Goal: Communication & Community: Answer question/provide support

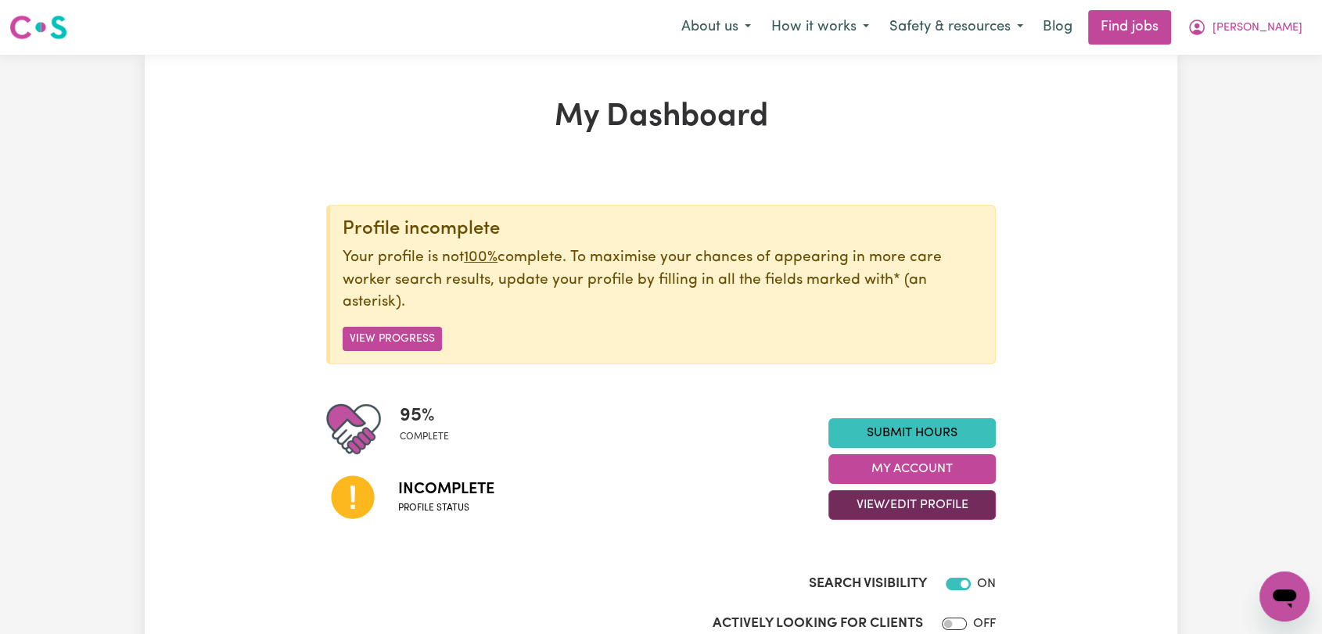
click at [883, 509] on button "View/Edit Profile" at bounding box center [911, 505] width 167 height 30
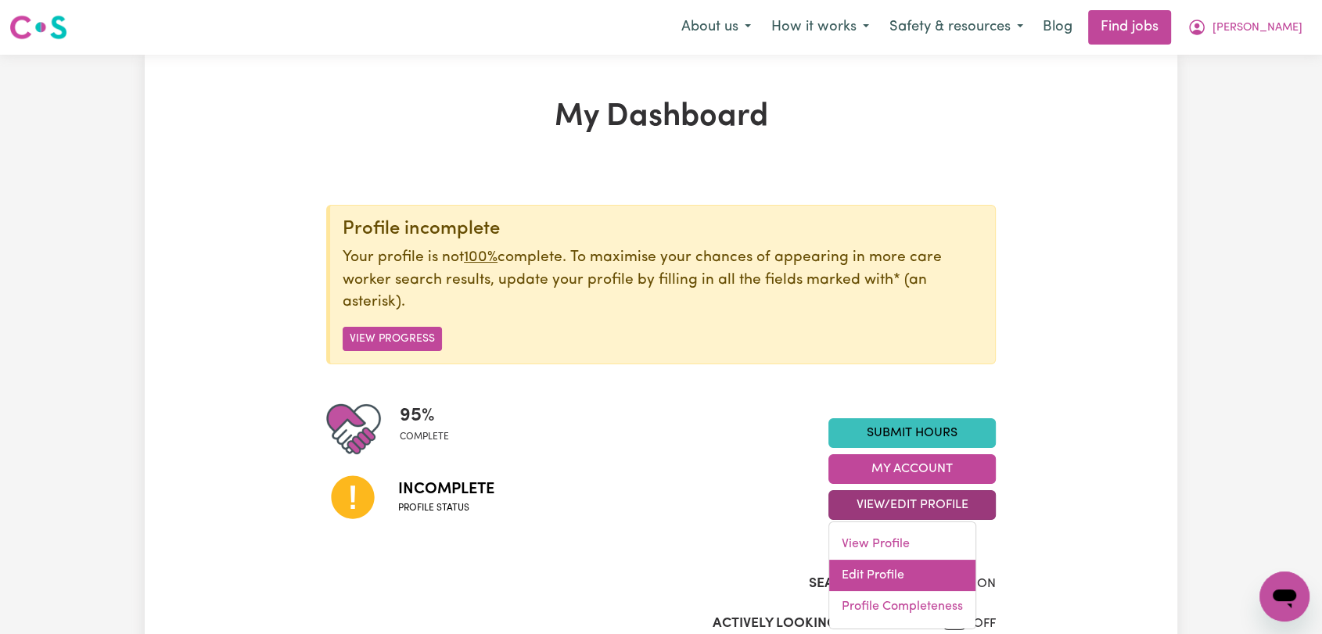
click at [895, 577] on link "Edit Profile" at bounding box center [902, 575] width 146 height 31
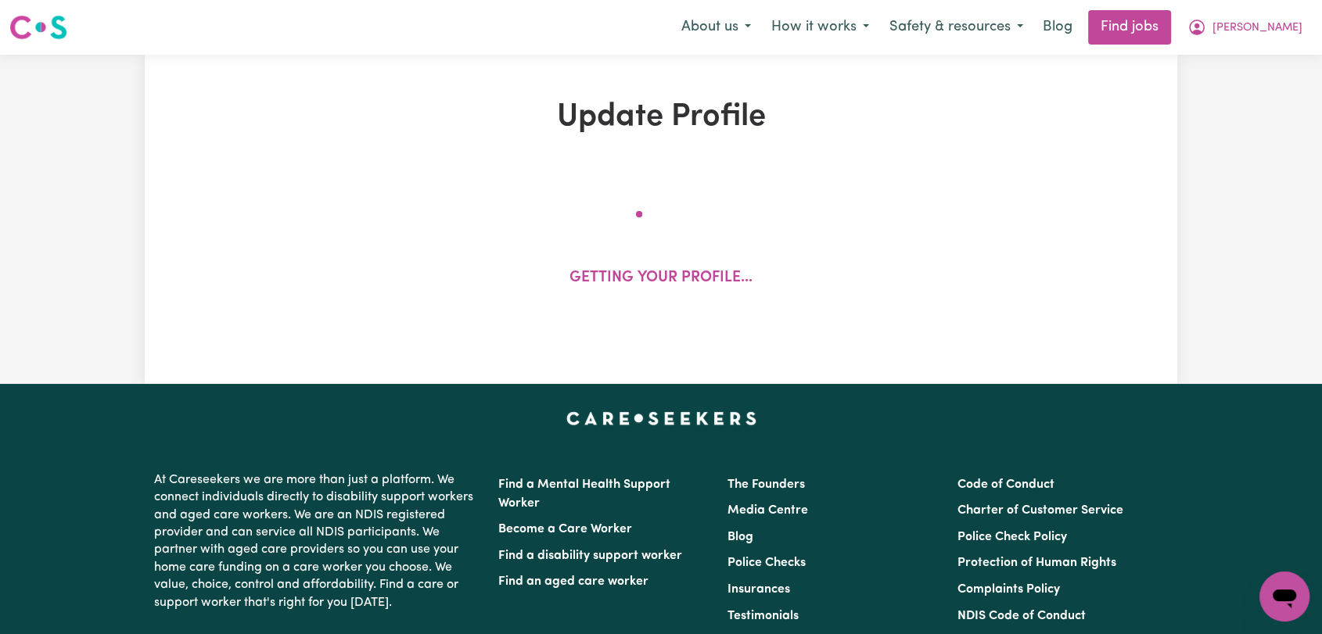
select select "female"
select select "Australian Citizen"
select select "Studying a healthcare related degree or qualification"
select select "62"
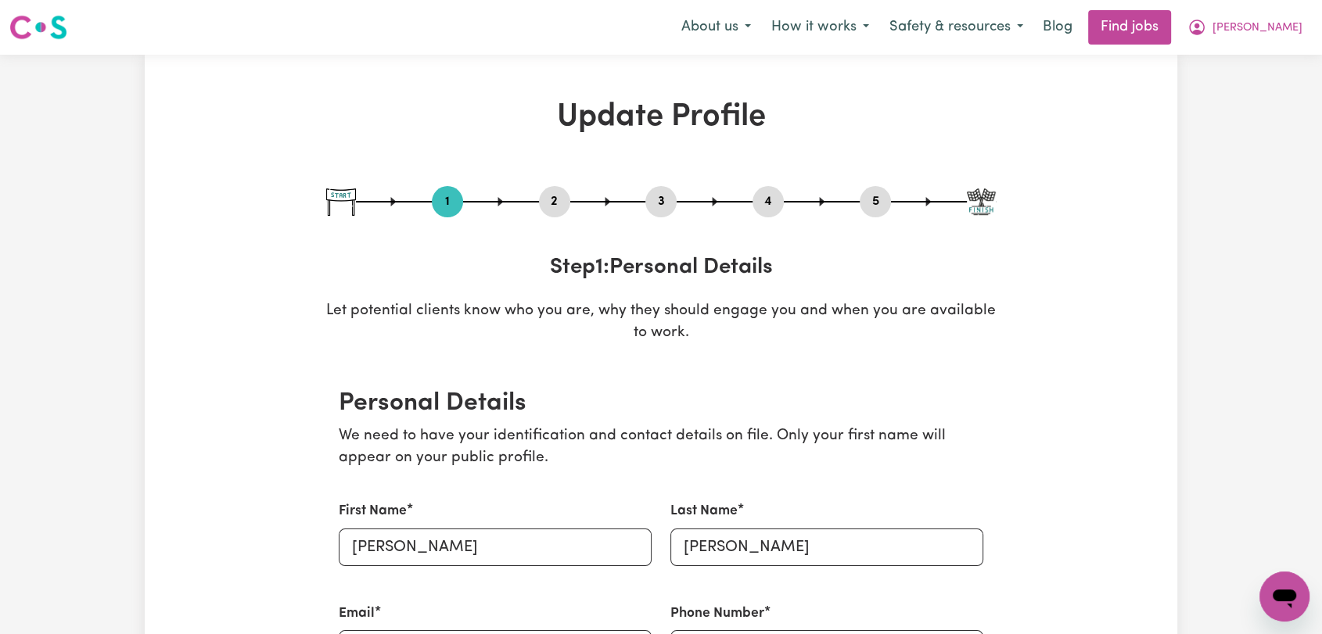
click at [552, 202] on button "2" at bounding box center [554, 202] width 31 height 20
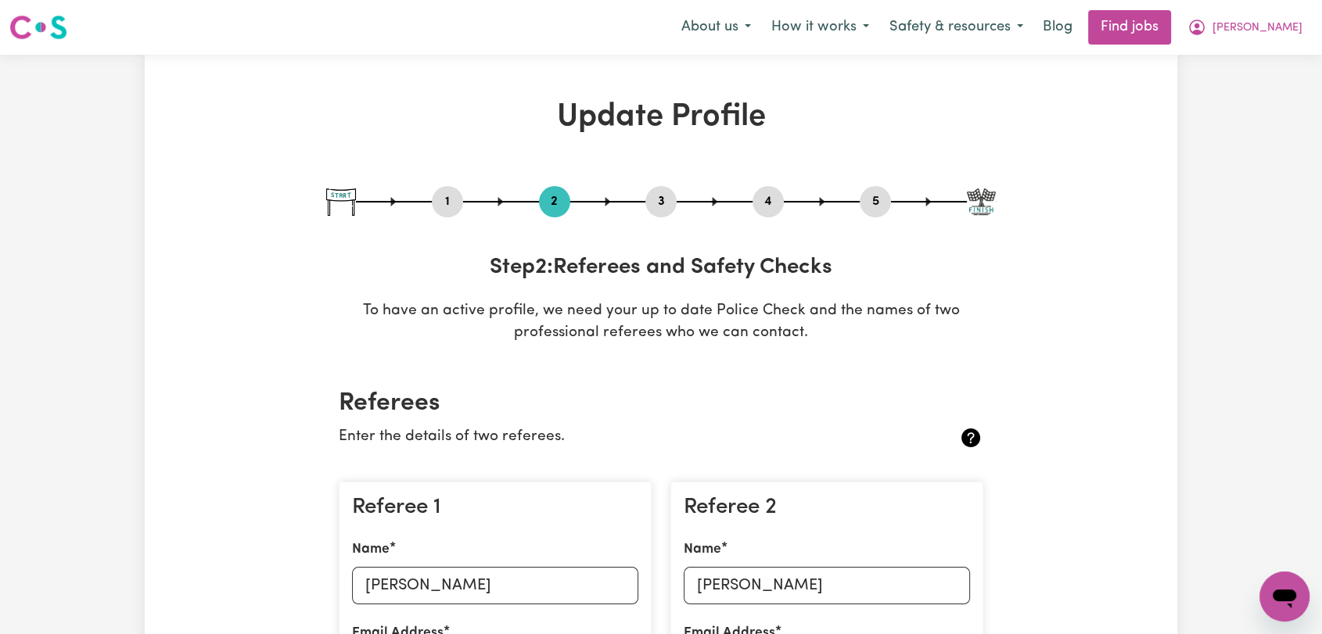
click at [452, 205] on button "1" at bounding box center [447, 202] width 31 height 20
select select "female"
select select "Australian Citizen"
select select "Studying a healthcare related degree or qualification"
select select "62"
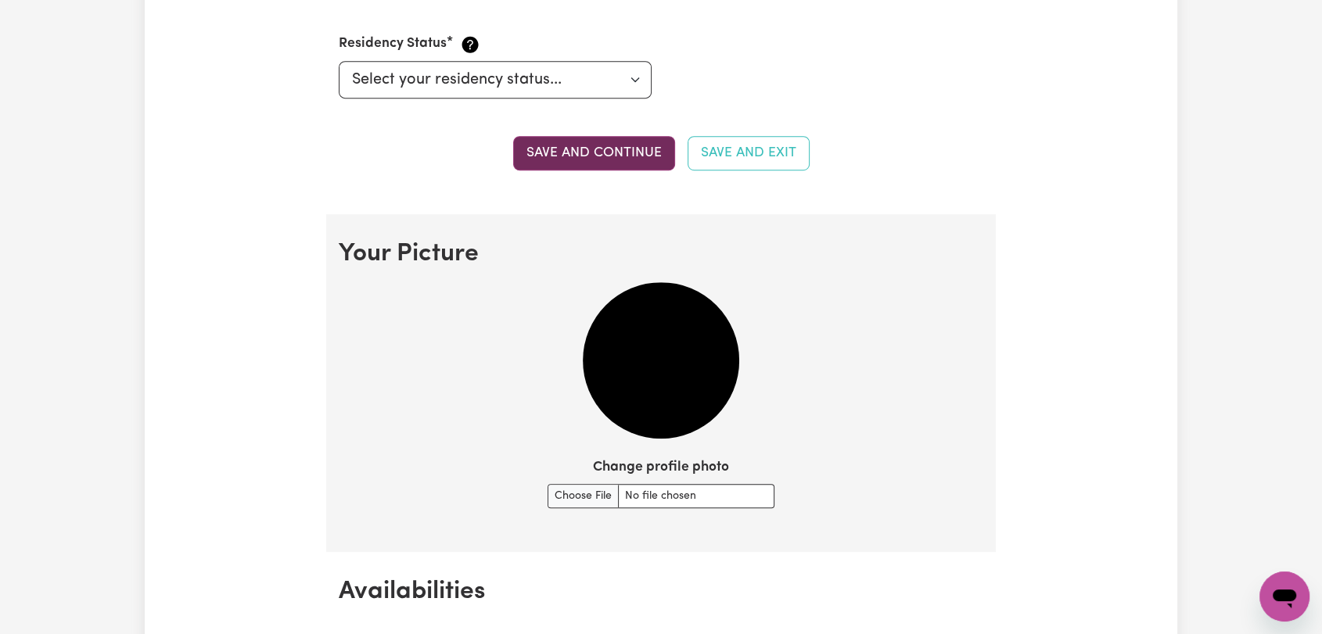
scroll to position [1043, 0]
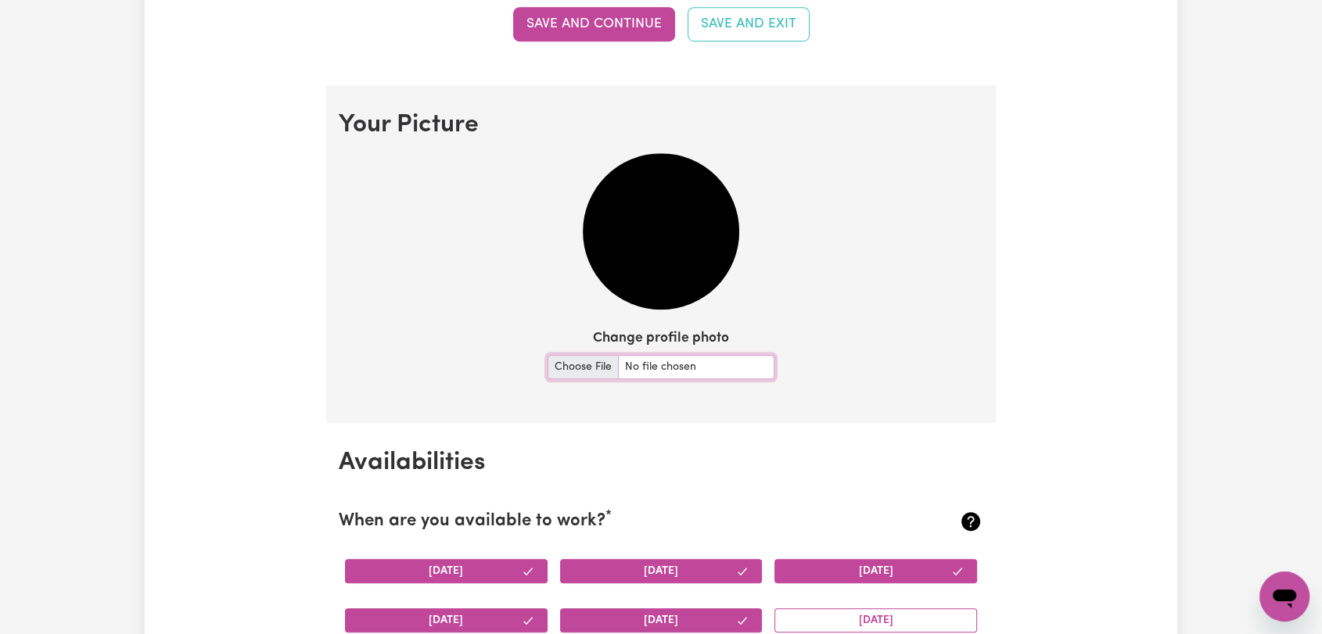
click at [580, 372] on input "Change profile photo" at bounding box center [660, 367] width 227 height 24
type input "C:\fakepath\Domenica Calarco - Picture.jpeg"
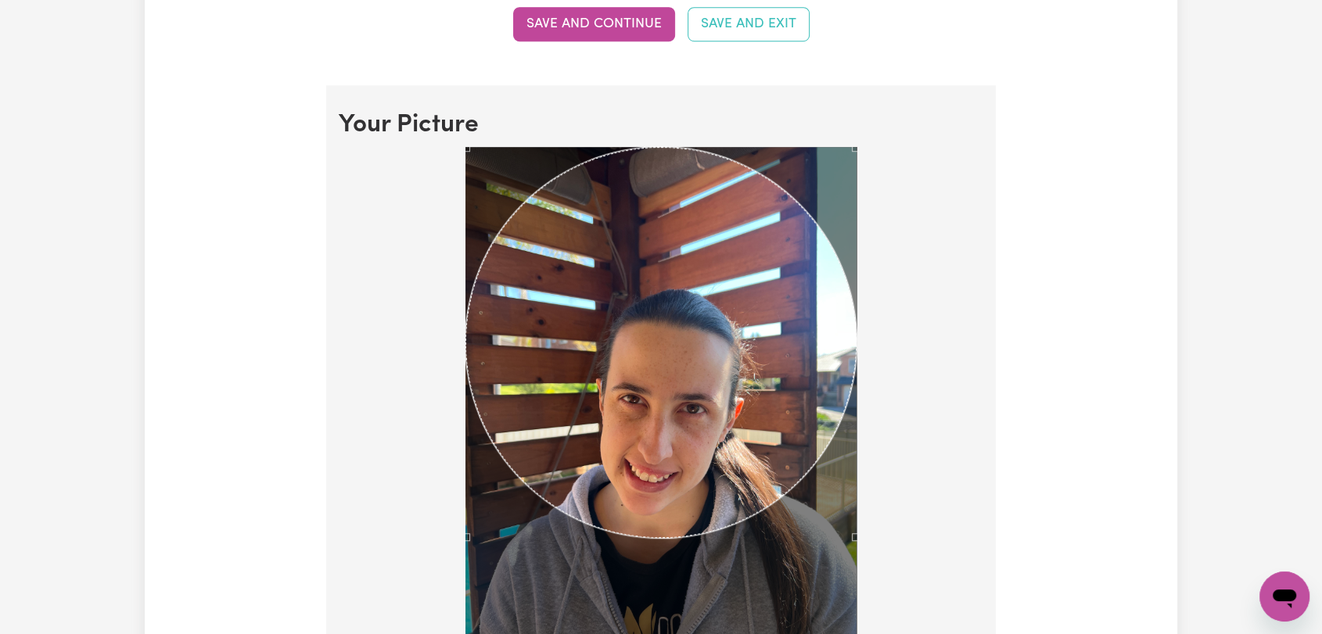
click at [978, 623] on div at bounding box center [661, 411] width 644 height 528
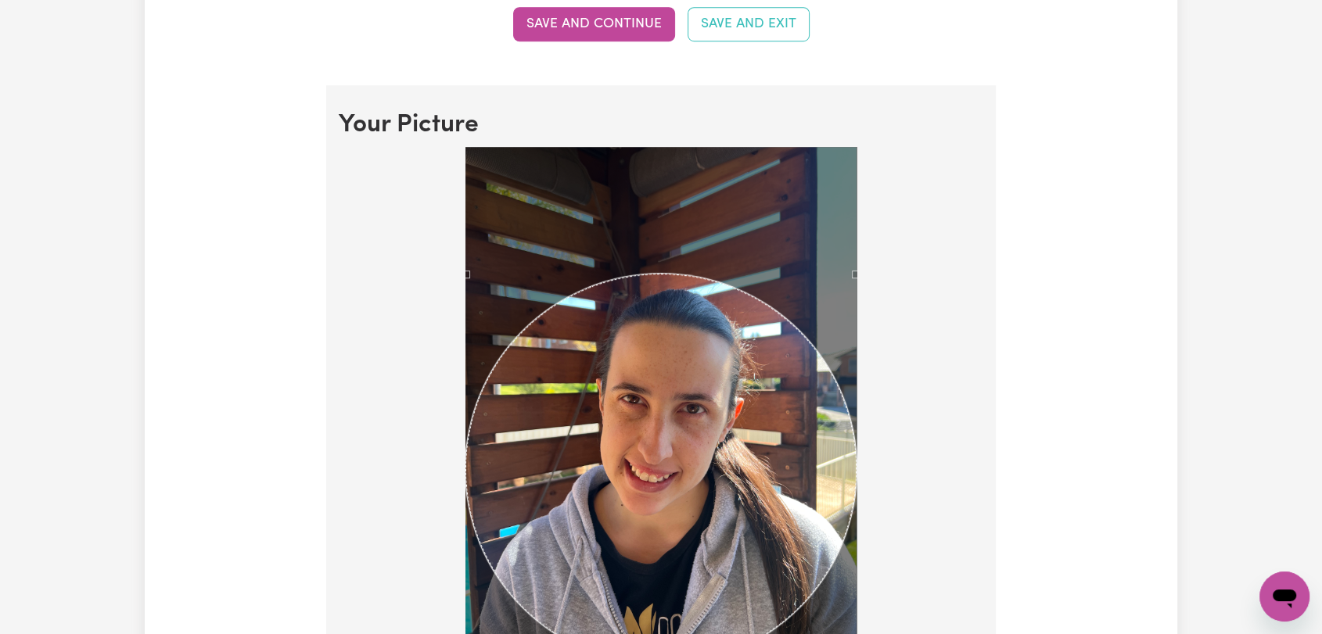
click at [649, 452] on div "Use the arrow keys to move the crop selection area" at bounding box center [660, 469] width 391 height 391
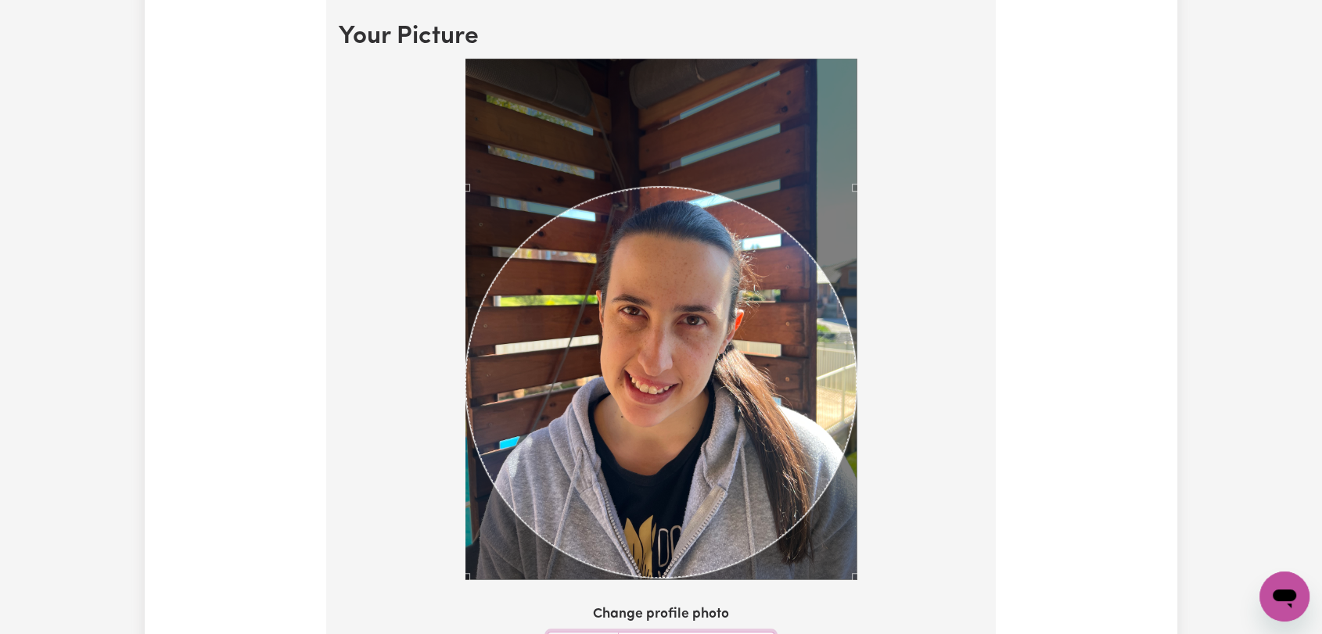
scroll to position [1216, 0]
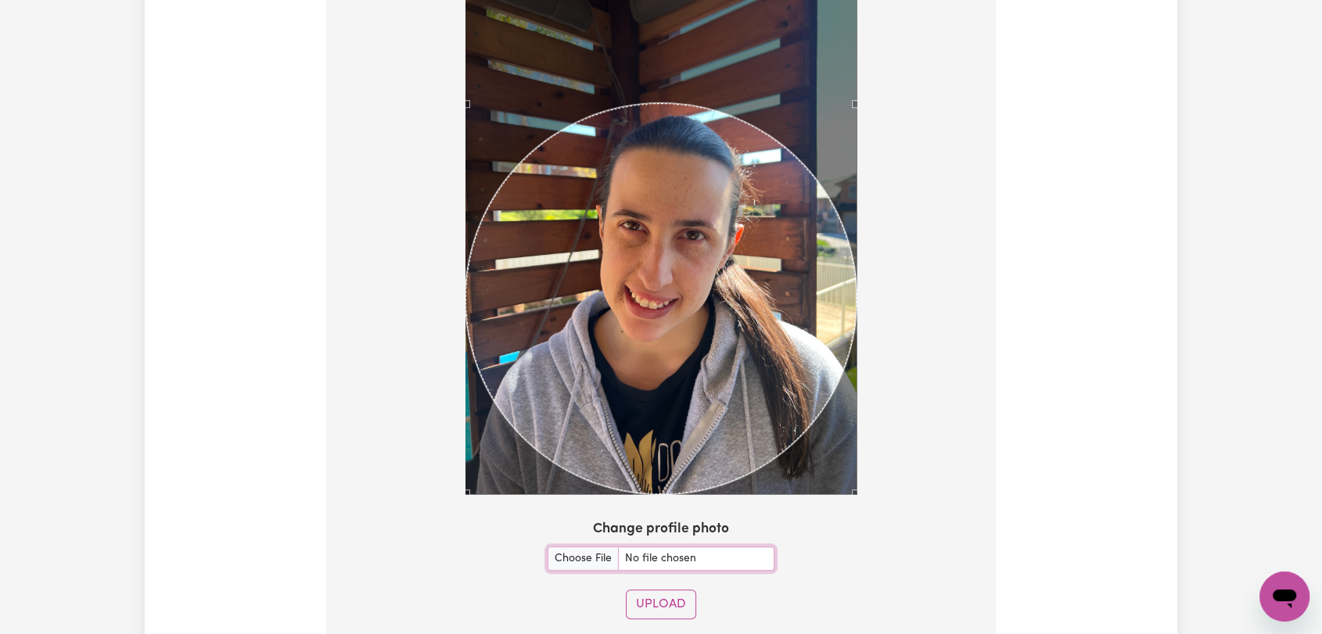
click at [732, 348] on div "Use the arrow keys to move the crop selection area" at bounding box center [660, 298] width 391 height 391
drag, startPoint x: 651, startPoint y: 594, endPoint x: 684, endPoint y: 455, distance: 143.0
click at [652, 594] on button "Upload" at bounding box center [661, 605] width 70 height 30
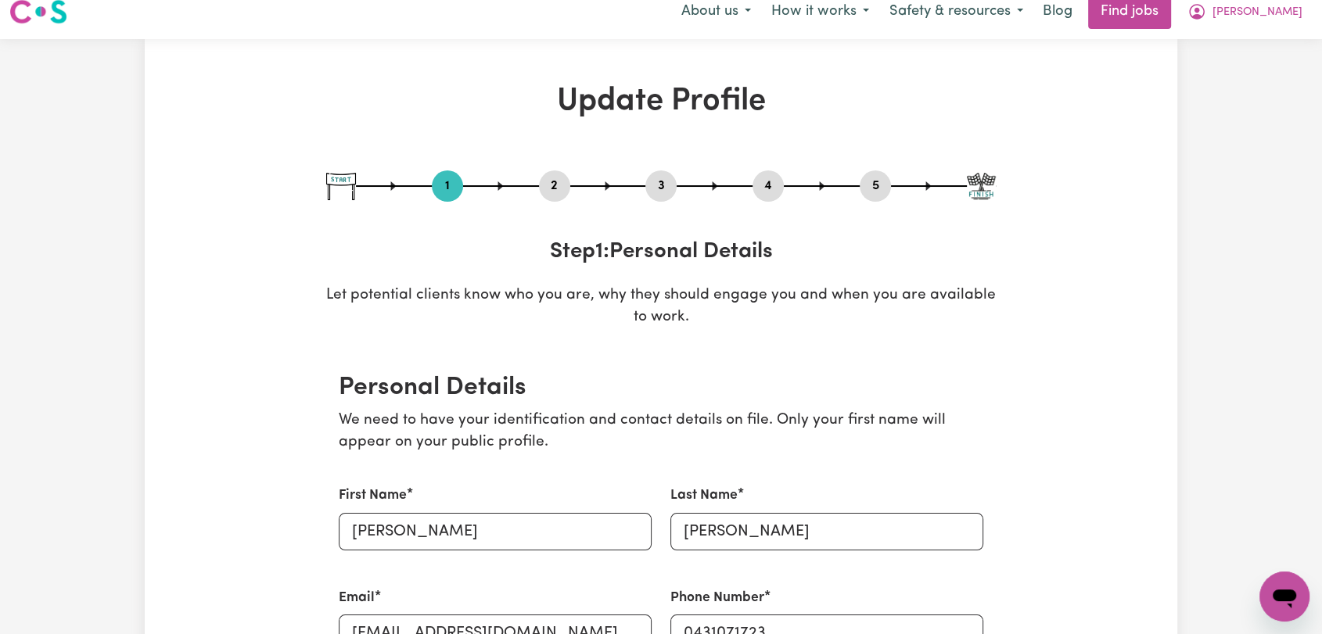
scroll to position [0, 0]
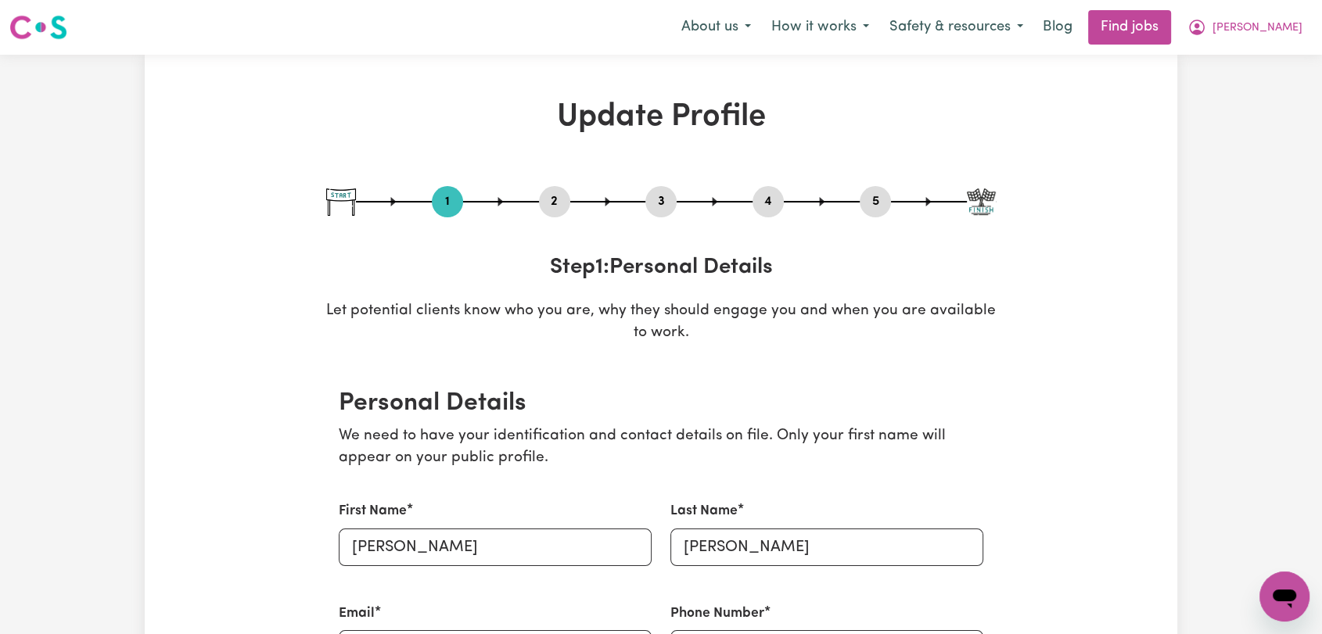
click at [669, 200] on button "3" at bounding box center [660, 202] width 31 height 20
select select "2012"
select select "2022"
select select "Certificate III (Individual Support)"
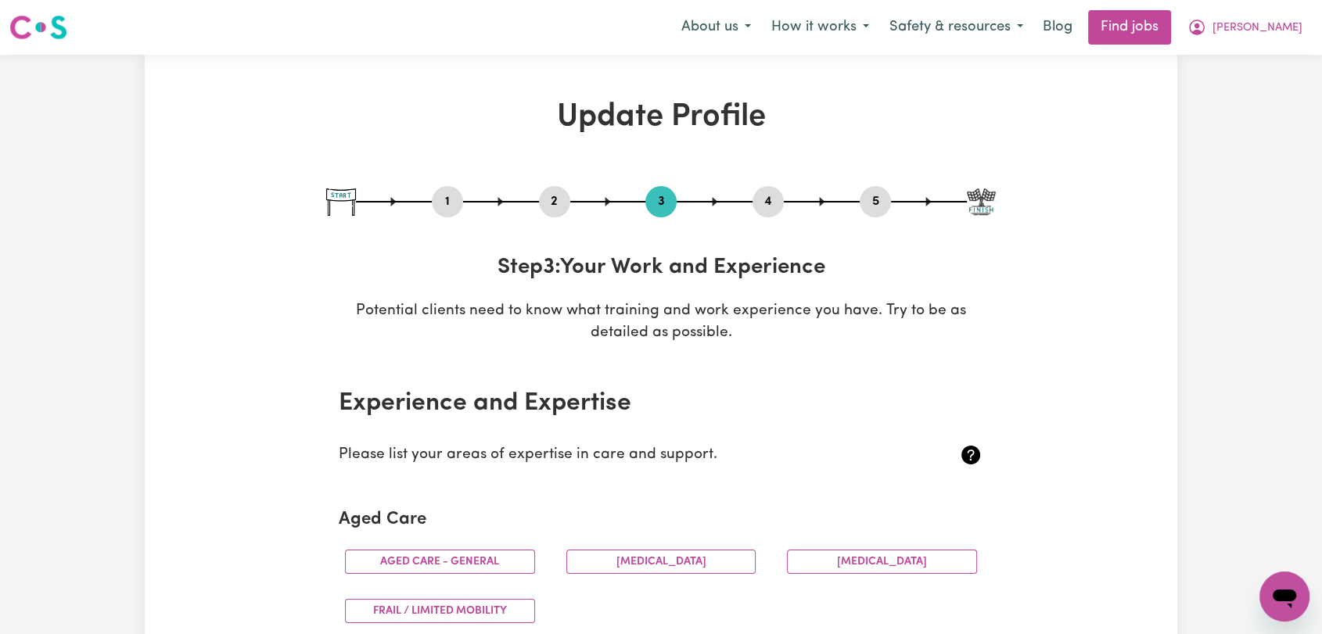
click at [776, 193] on button "4" at bounding box center [767, 202] width 31 height 20
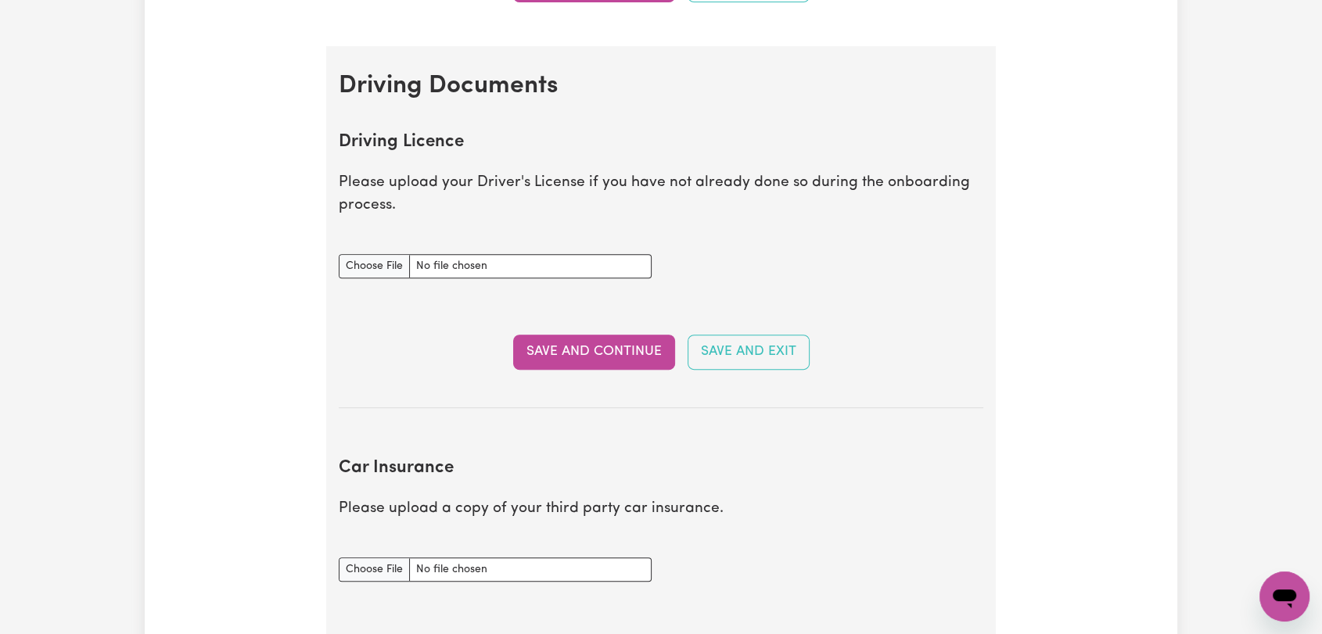
scroll to position [608, 0]
click at [348, 256] on input "Driving Licence document" at bounding box center [495, 265] width 313 height 24
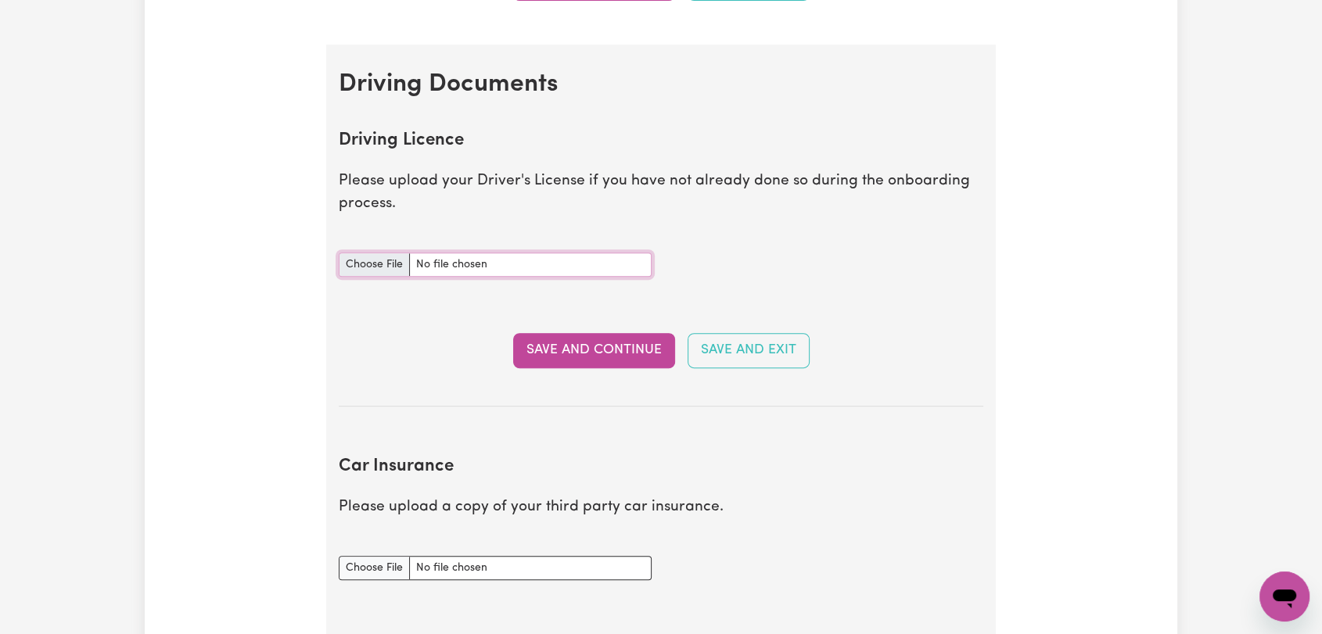
type input "C:\fakepath\Domenica Calarco - DL AU.jpeg"
click at [598, 351] on button "Save and Continue" at bounding box center [594, 350] width 162 height 34
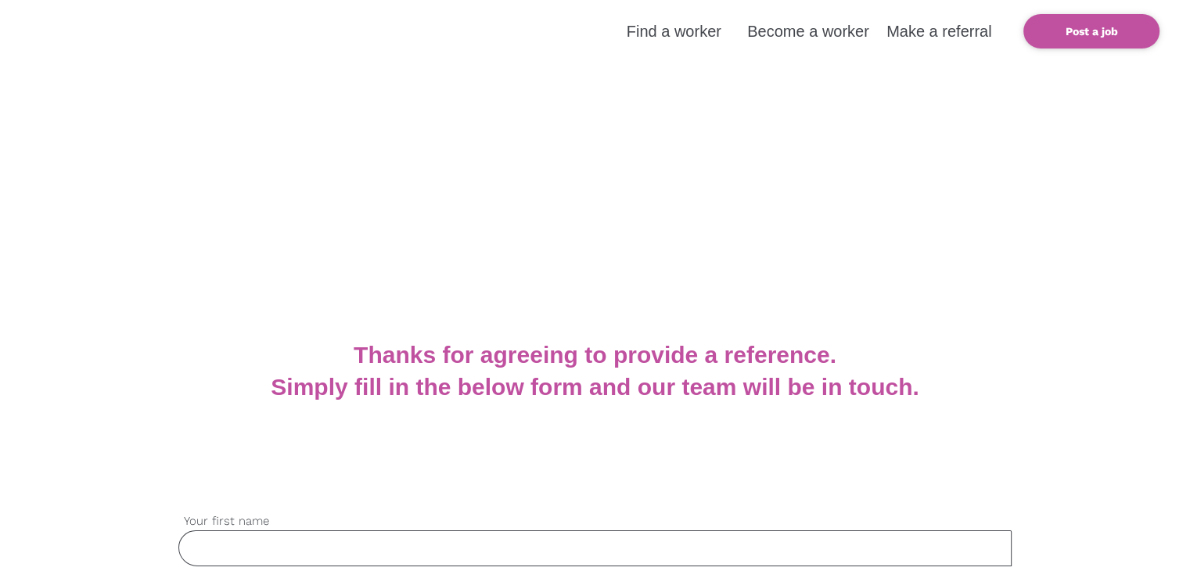
scroll to position [313, 0]
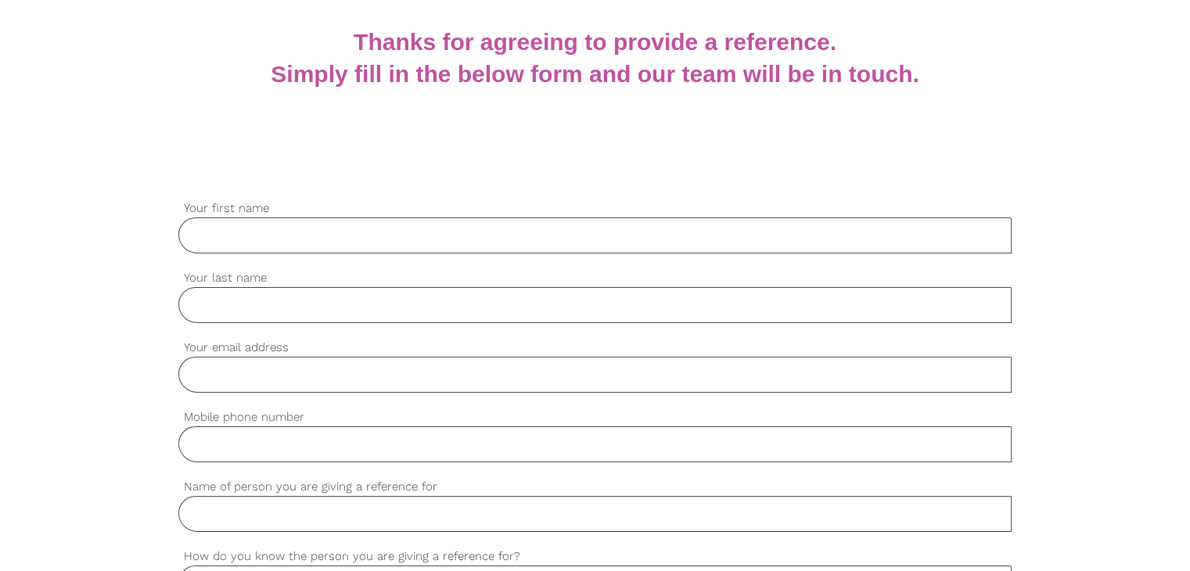
click at [311, 379] on input "Your email address" at bounding box center [594, 375] width 833 height 36
paste input "[EMAIL_ADDRESS][DOMAIN_NAME]"
type input "[EMAIL_ADDRESS][DOMAIN_NAME]"
click at [246, 230] on input "Your first name" at bounding box center [594, 235] width 833 height 36
paste input "Yixin"
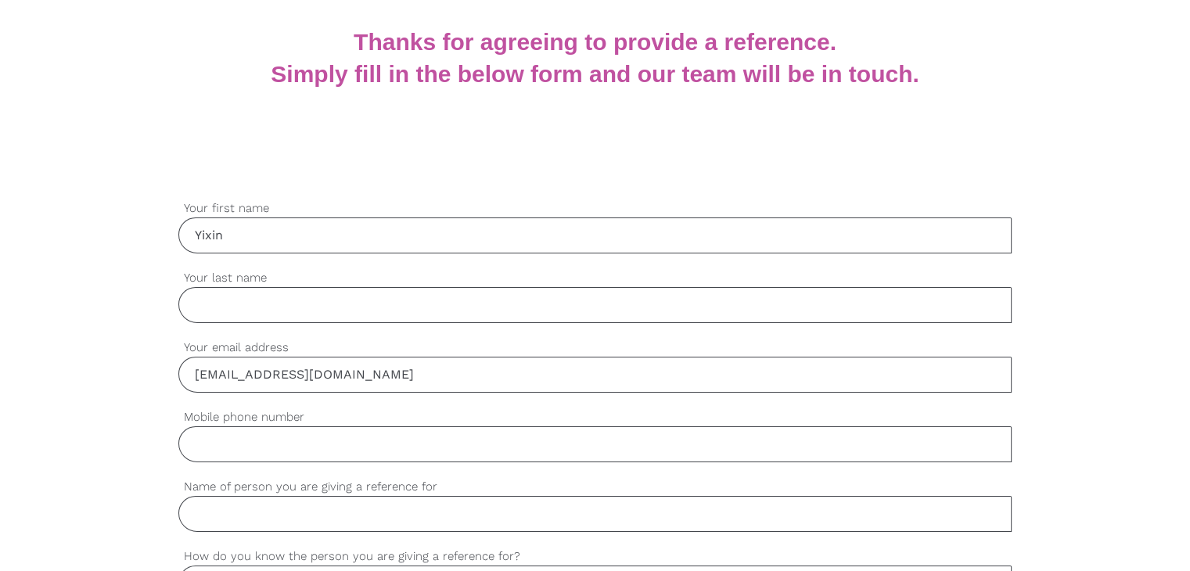
type input "Yixin"
click at [228, 305] on input "Your last name" at bounding box center [594, 305] width 833 height 36
paste input "Wei"
type input "Wei"
click at [219, 444] on input "Mobile phone number" at bounding box center [594, 444] width 833 height 36
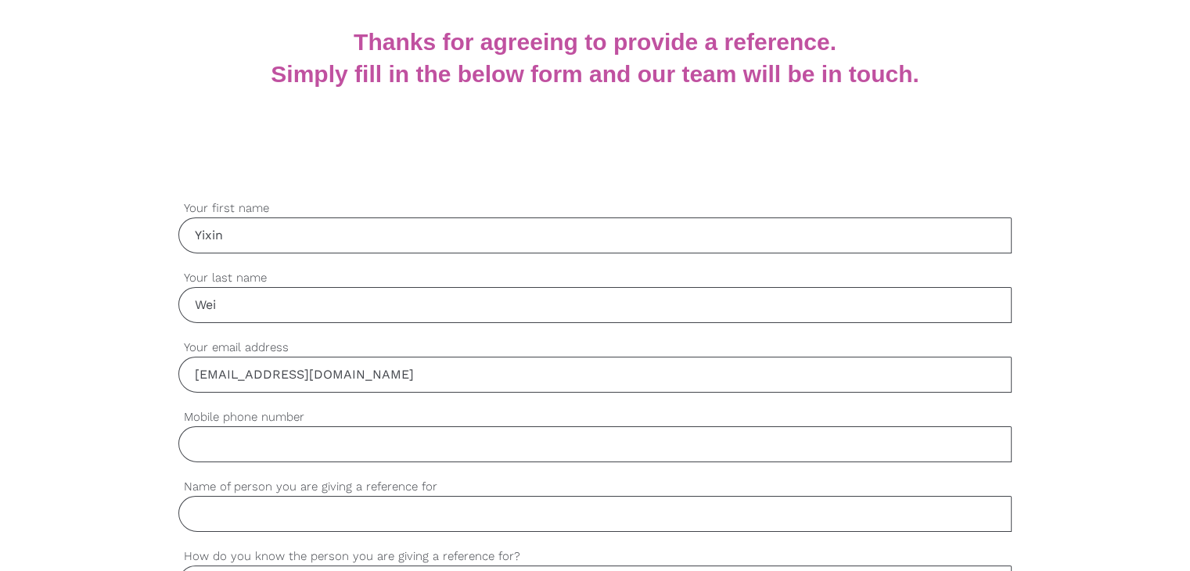
paste input "0468586308"
type input "0468586308"
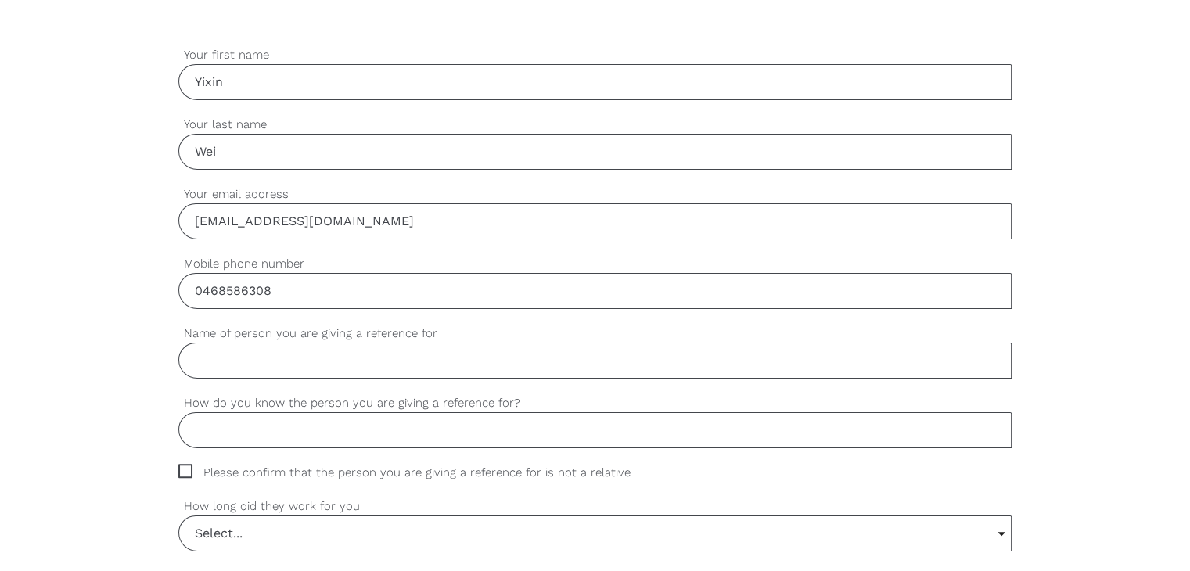
scroll to position [469, 0]
click at [264, 364] on input "Name of person you are giving a reference for" at bounding box center [594, 357] width 833 height 36
paste input "Jienuo Zhang"
type input "Jienuo Zhang"
drag, startPoint x: 240, startPoint y: 423, endPoint x: 239, endPoint y: 408, distance: 14.9
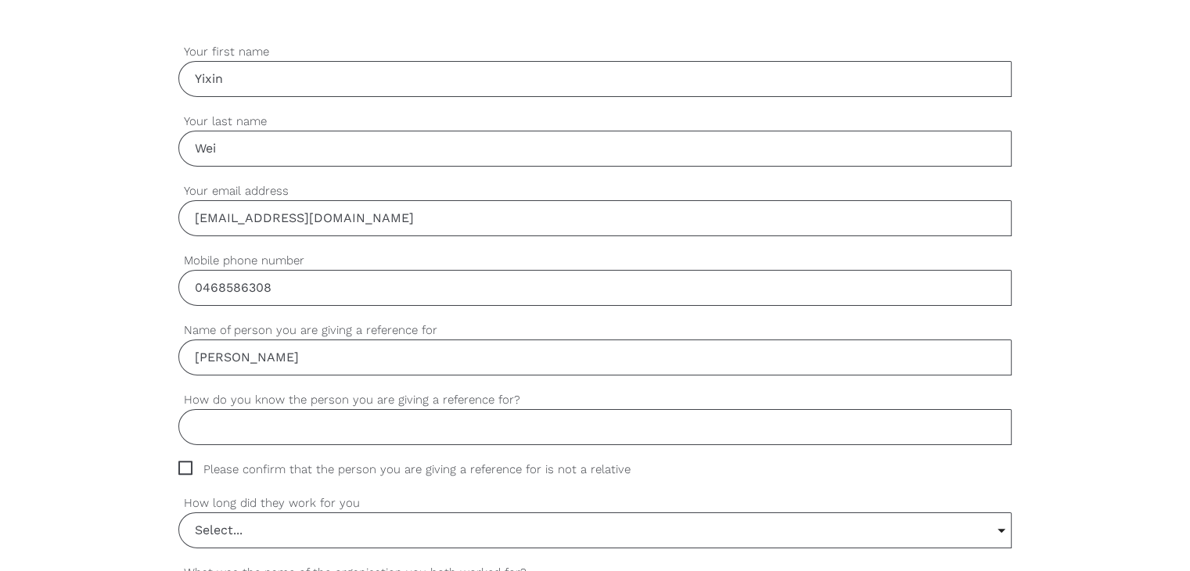
click at [240, 423] on input "How do you know the person you are giving a reference for?" at bounding box center [594, 427] width 833 height 36
paste input "Colleague"
type input "Colleague"
click at [180, 462] on span "Please confirm that the person you are giving a reference for is not a relative" at bounding box center [419, 470] width 482 height 18
click at [180, 462] on input "Please confirm that the person you are giving a reference for is not a relative" at bounding box center [183, 466] width 10 height 10
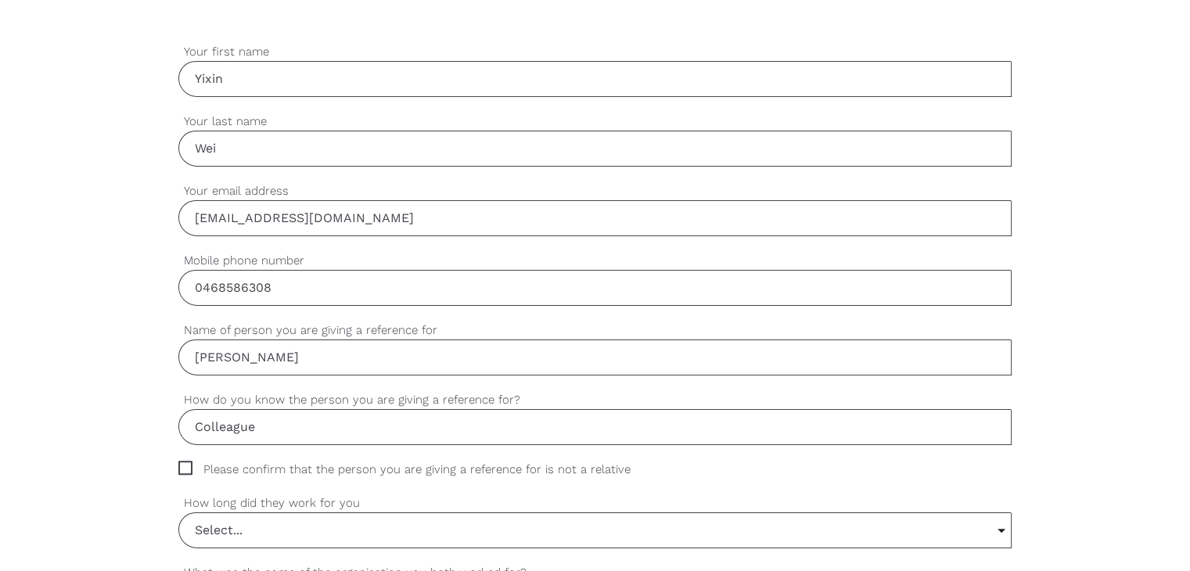
checkbox input "true"
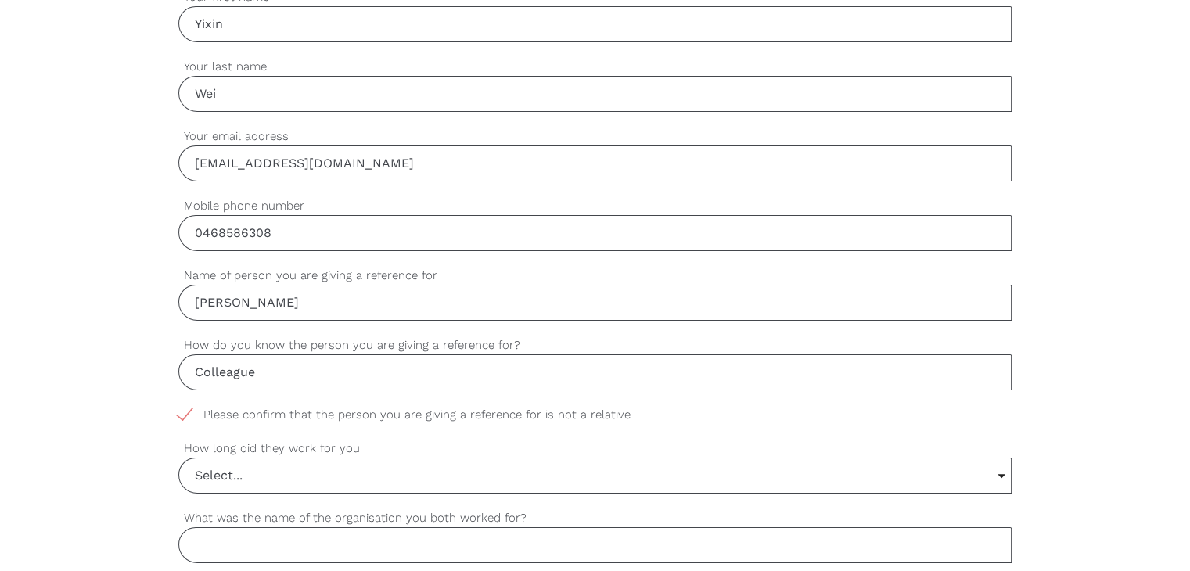
scroll to position [626, 0]
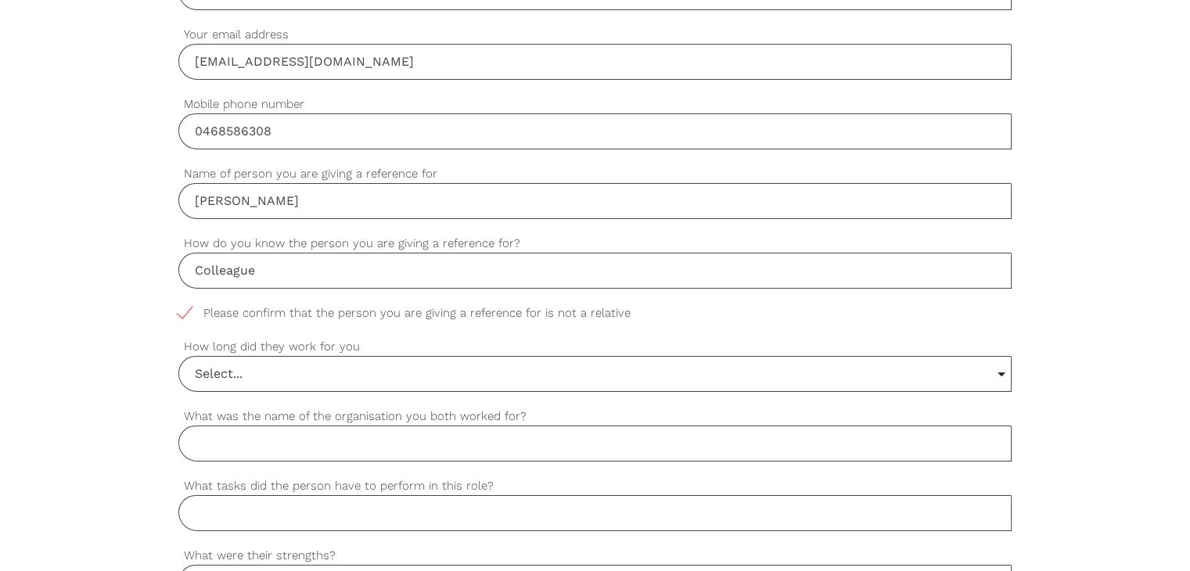
click at [228, 389] on div "Select... Select... 6 months or less 1 year or less 1-2 years 2-4 years 5 years…" at bounding box center [594, 374] width 833 height 36
click at [232, 357] on input "Select..." at bounding box center [594, 374] width 831 height 34
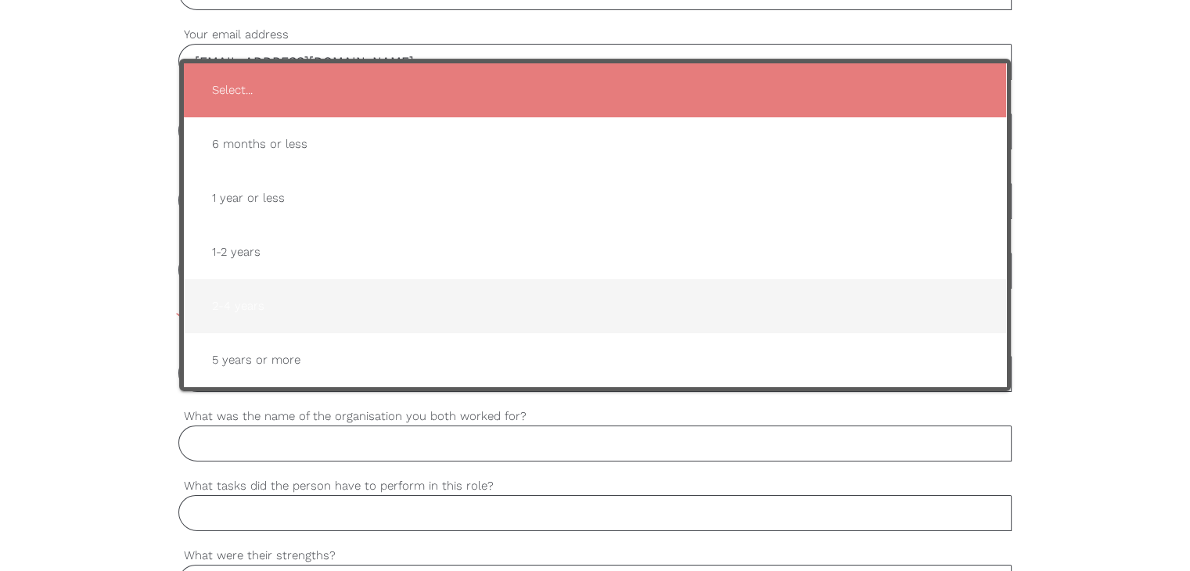
click at [213, 300] on span "2-4 years" at bounding box center [594, 306] width 791 height 38
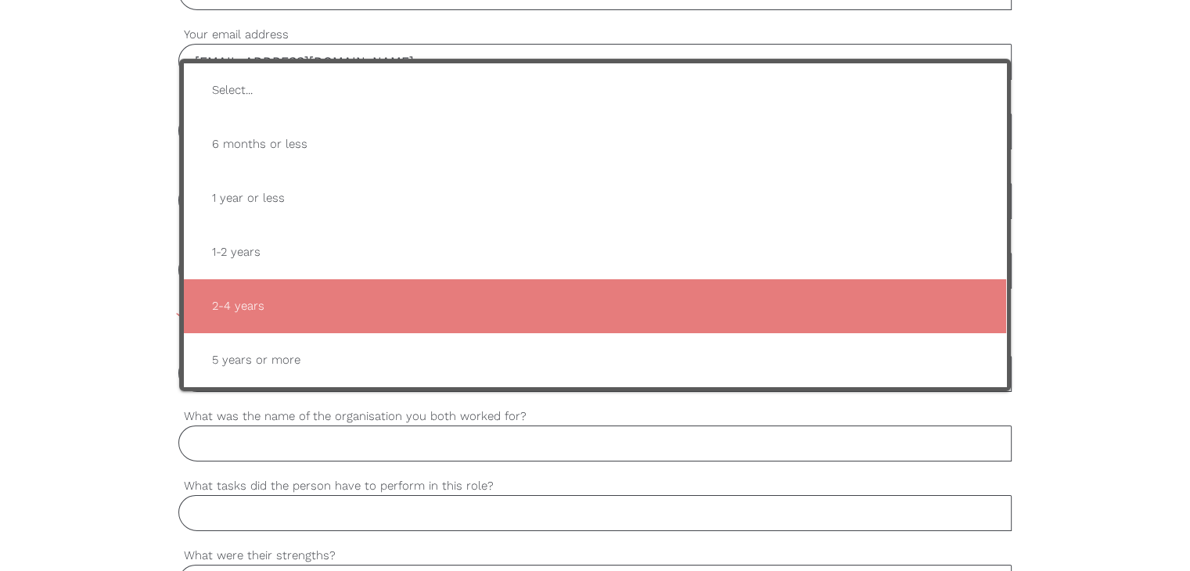
type input "2-4 years"
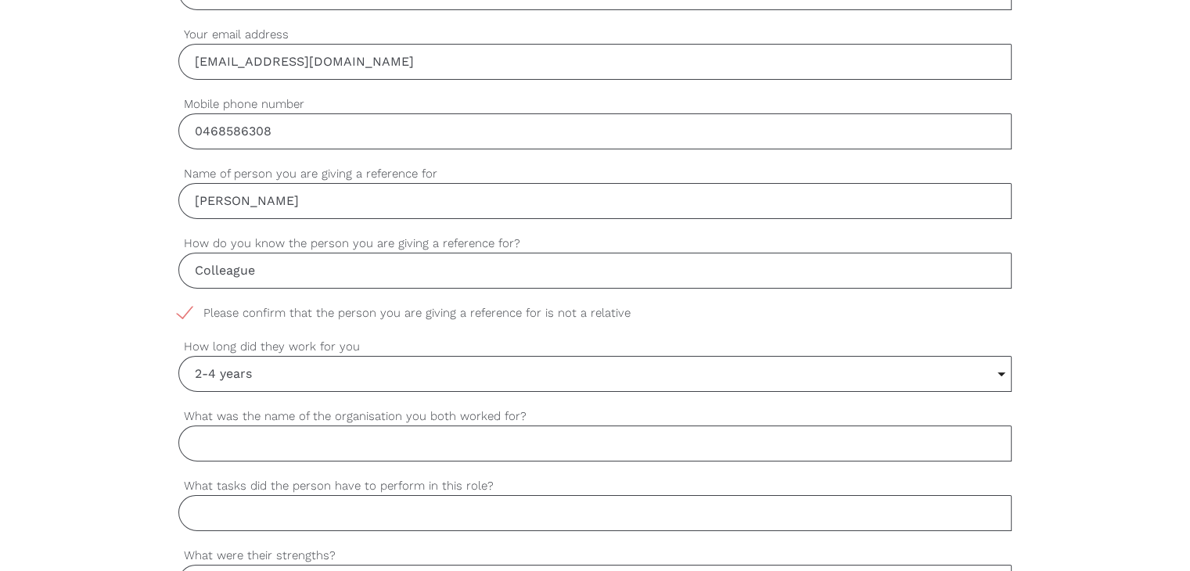
click at [221, 436] on input "What was the name of the organisation you both worked for?" at bounding box center [594, 443] width 833 height 36
paste input "IvyCare"
type input "IvyCare"
click at [196, 516] on input "What tasks did the person have to perform in this role?" at bounding box center [594, 513] width 833 height 36
paste input "Support Worker"
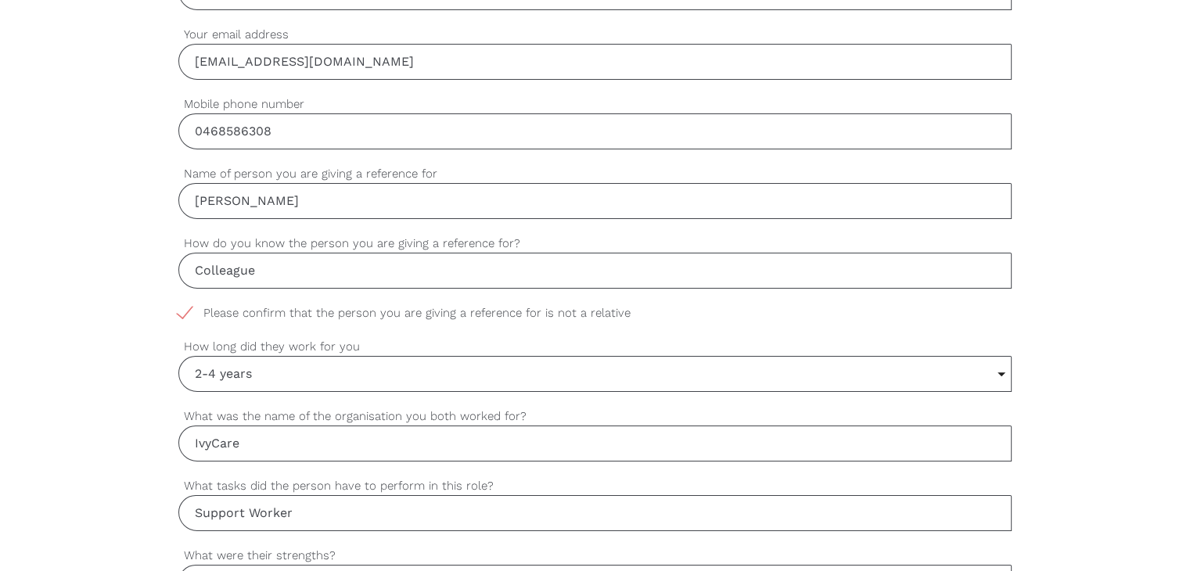
type input "Support Worker"
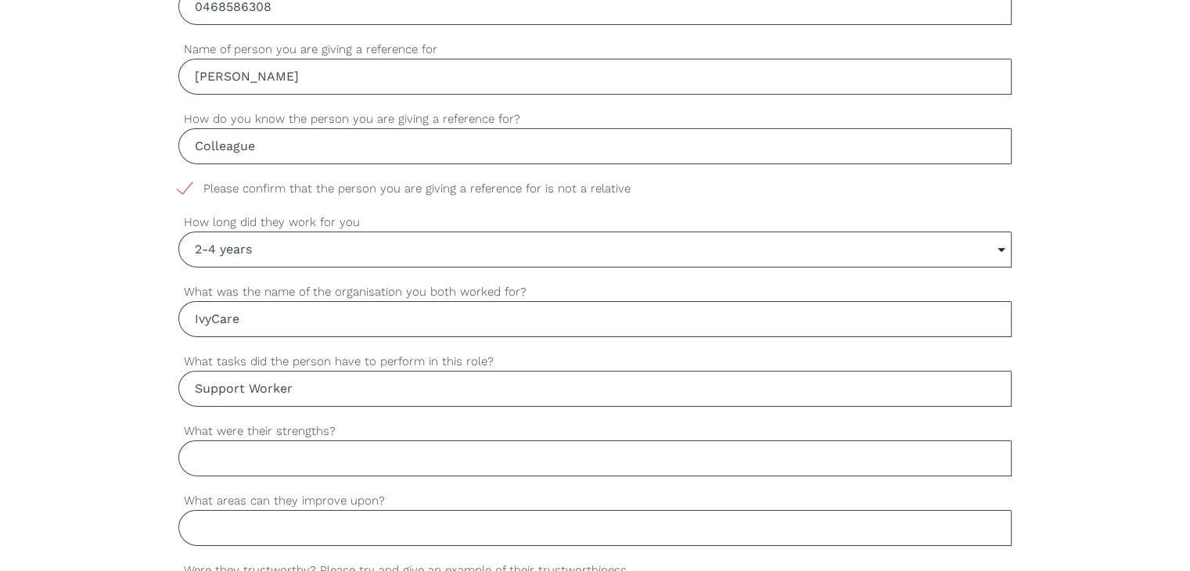
scroll to position [938, 0]
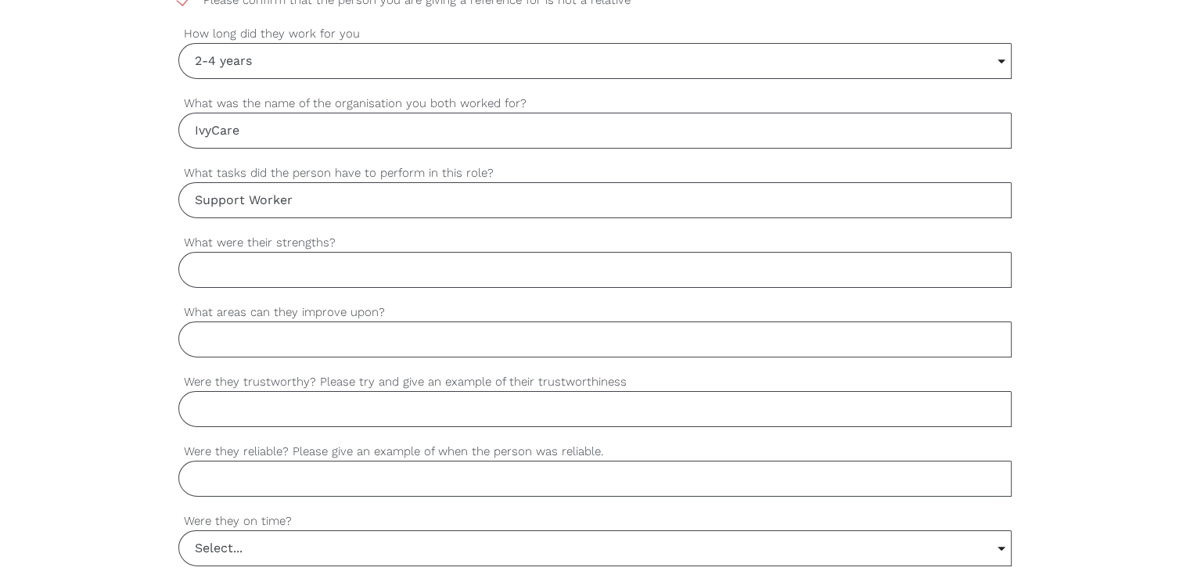
click at [272, 260] on input "What were their strengths?" at bounding box center [594, 270] width 833 height 36
paste input "responsible, patient, good skills."
type input "responsible, patient, good skills."
click at [252, 337] on input "What areas can they improve upon?" at bounding box center [594, 339] width 833 height 36
type input "Maybe English"
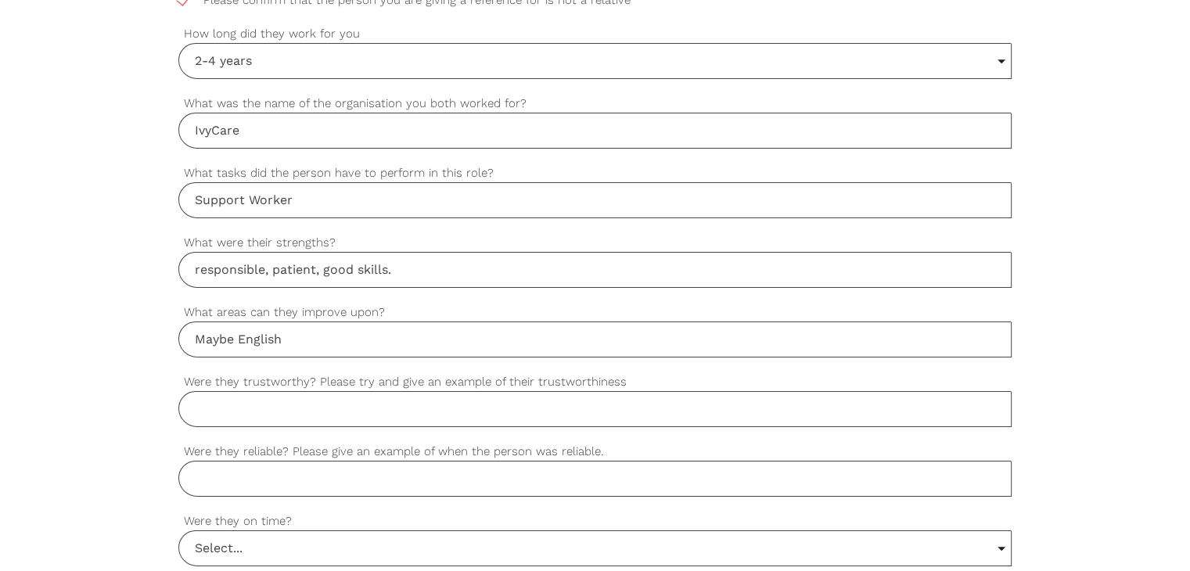
click at [235, 398] on input "Were they trustworthy? Please try and give an example of their trustworthiness" at bounding box center [594, 409] width 833 height 36
paste input "Yes. She is very punctual."
click at [288, 407] on input "Yes. She is very punctual." at bounding box center [594, 409] width 833 height 36
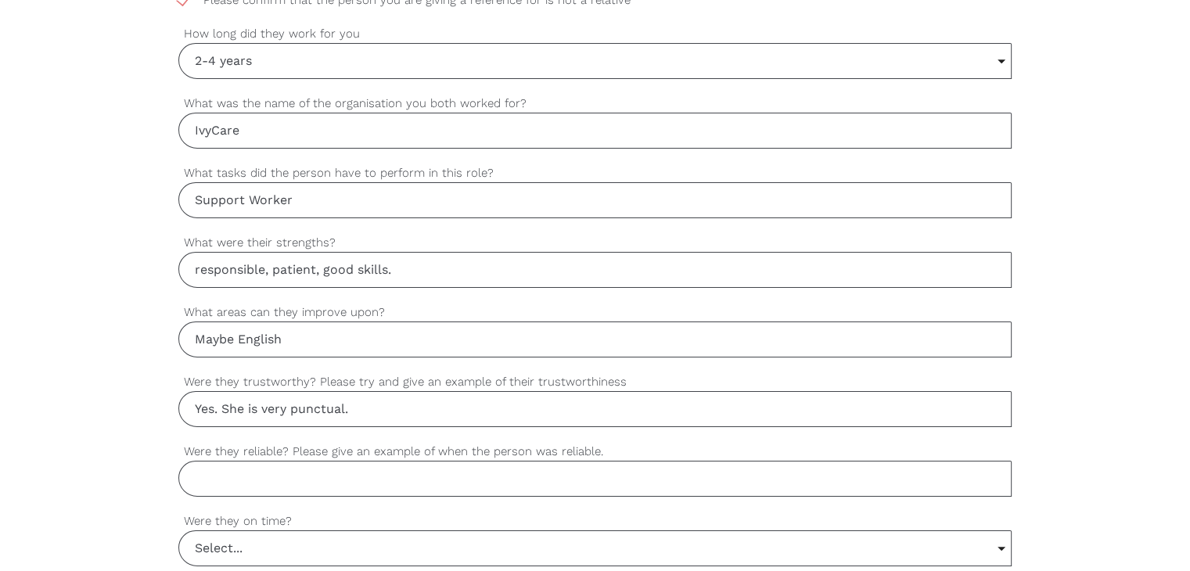
paste input "she was able to strictly follow privacy regulations and respect the client's pr…"
type input "Yes. she was able to strictly follow privacy regulations and respect the client…"
click at [239, 479] on input "Were they reliable? Please give an example of when the person was reliable." at bounding box center [594, 479] width 833 height 36
paste input "Yes. She always arrived on time for her shifts."
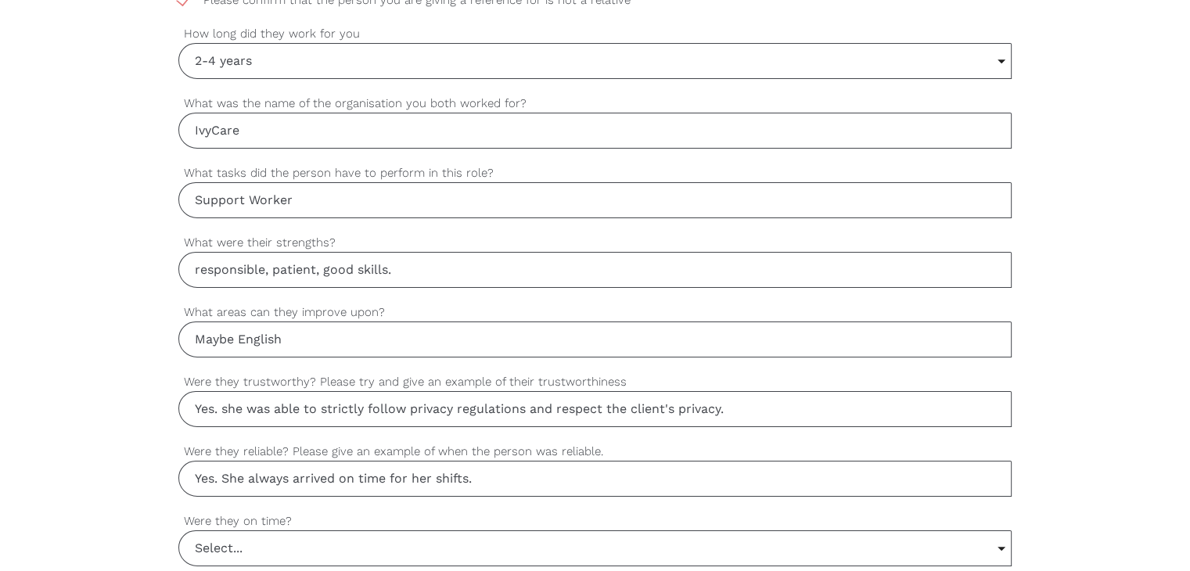
click at [246, 479] on input "Yes. She always arrived on time for her shifts." at bounding box center [594, 479] width 833 height 36
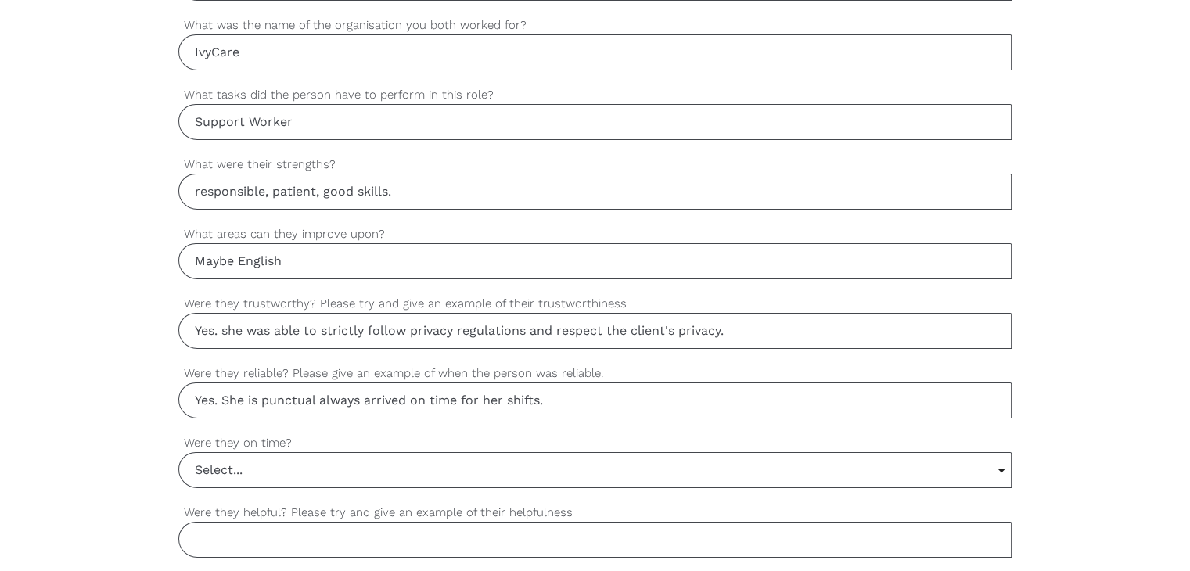
type input "Yes. She is punctual always arrived on time for her shifts."
click at [278, 465] on input "Select..." at bounding box center [594, 470] width 831 height 34
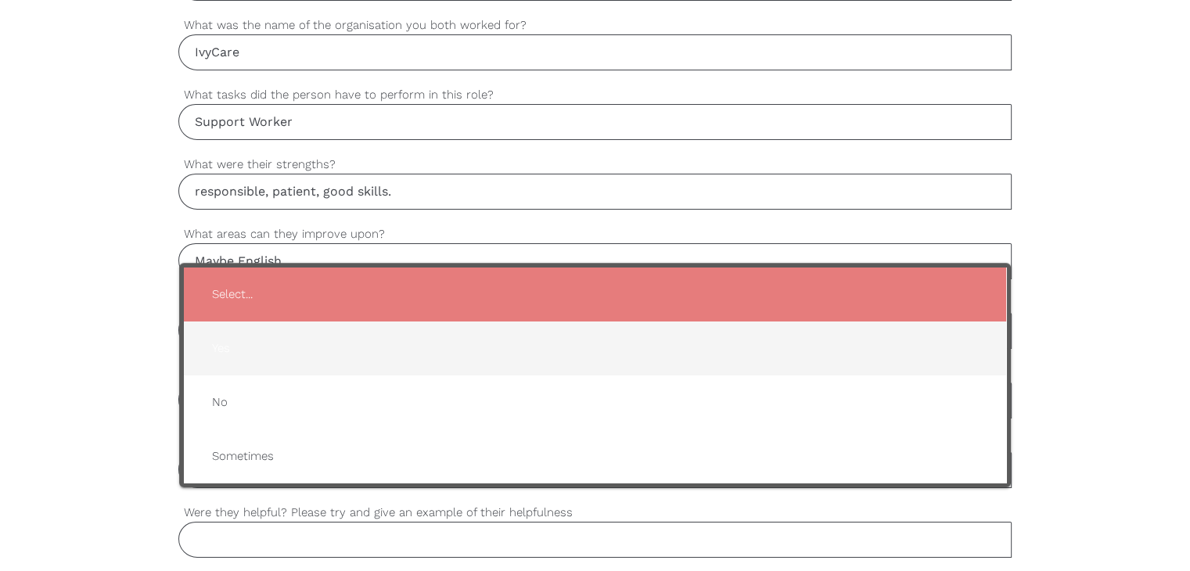
click at [284, 335] on span "Yes" at bounding box center [594, 348] width 791 height 38
type input "Yes"
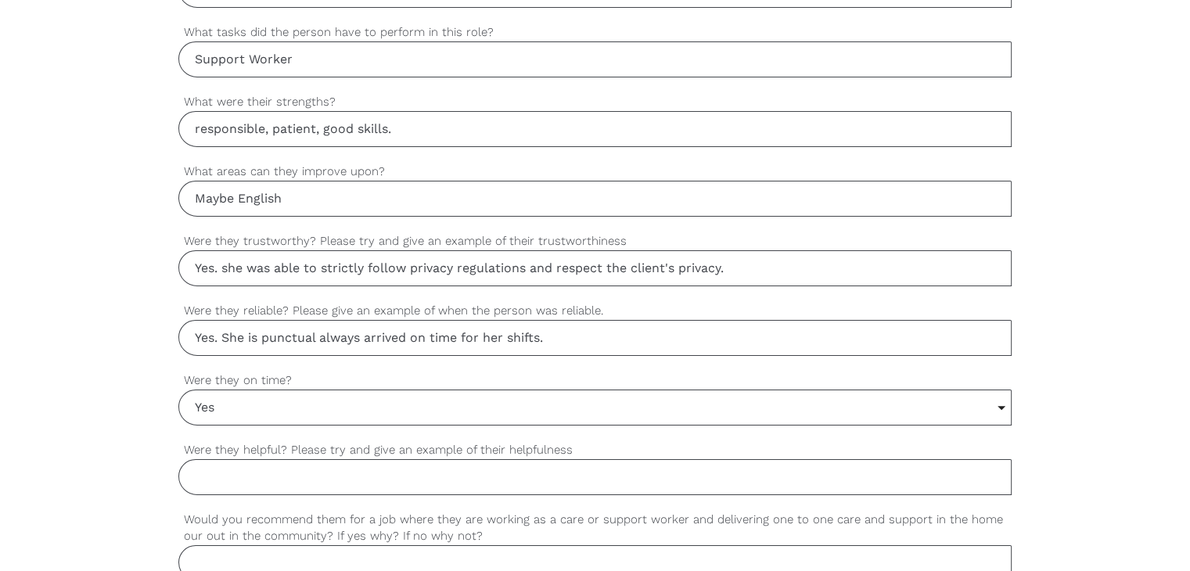
scroll to position [1173, 0]
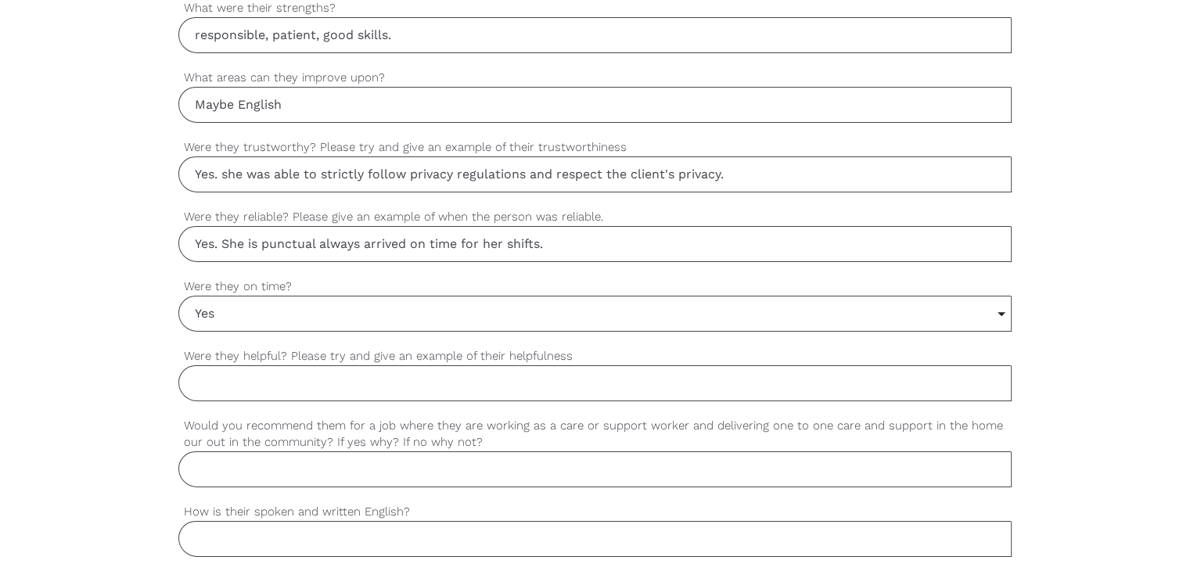
click at [250, 471] on input "Would you recommend them for a job where they are working as a care or support …" at bounding box center [594, 469] width 833 height 36
click at [206, 374] on input "Were they helpful? Please try and give an example of their helpfulness" at bounding box center [594, 383] width 833 height 36
paste input "Yes. She always assisting clients with daily tasks and making them feel comfort…"
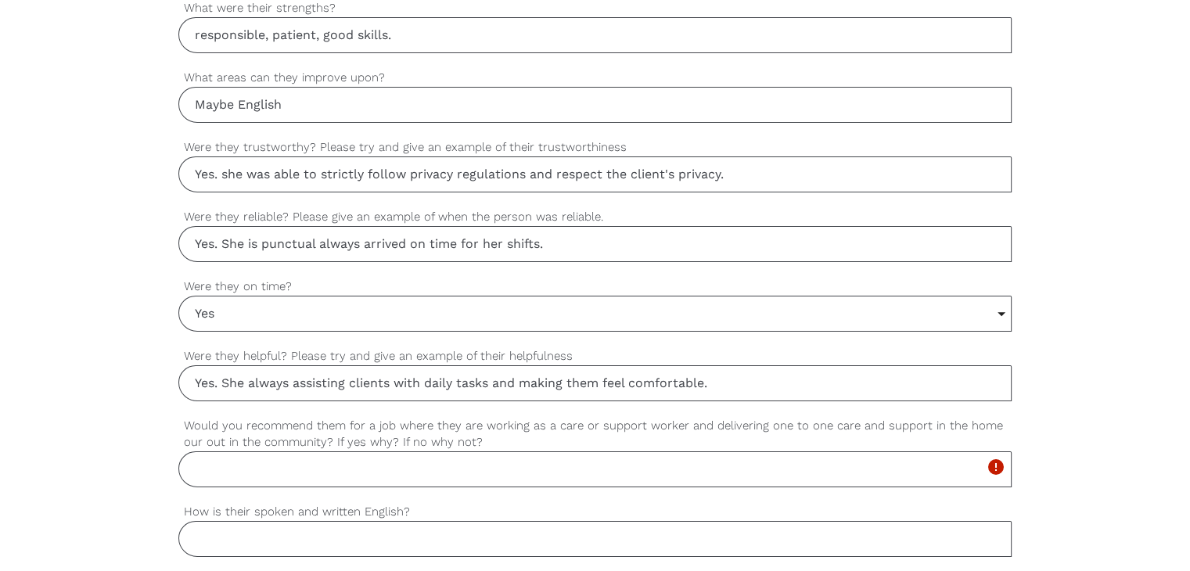
type input "Yes. She always assisting clients with daily tasks and making them feel comfort…"
click at [200, 459] on input "Would you recommend them for a job where they are working as a care or support …" at bounding box center [594, 469] width 833 height 36
paste input "Yes. She is a very good carer."
paste input "very paient, reliable and helpful."
type input "Yes. She is a very good carer, very paient, reliable and helpful."
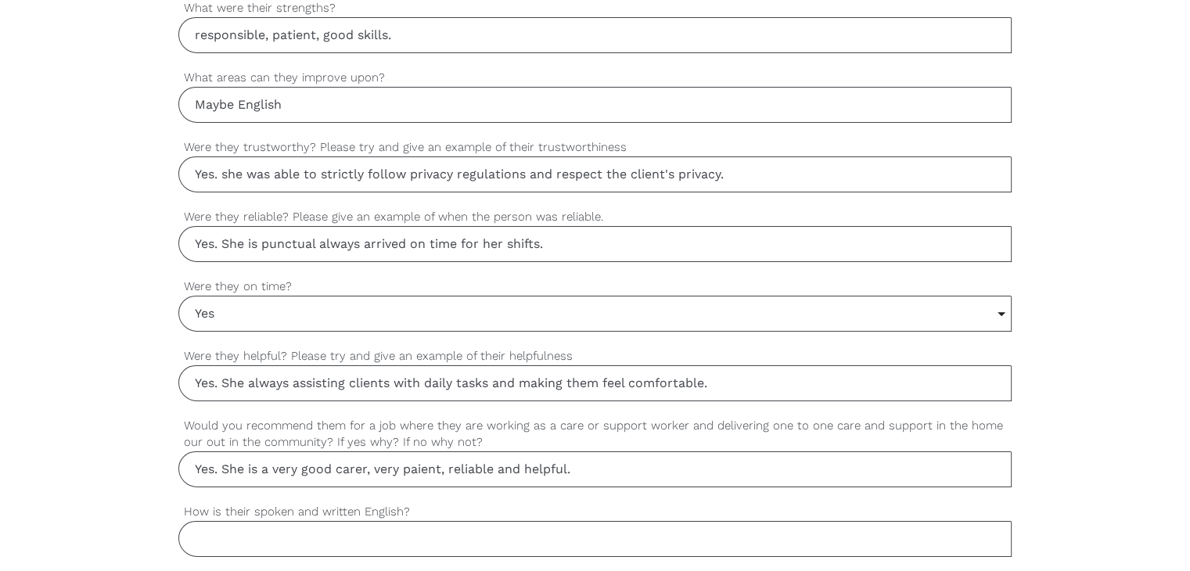
click at [231, 523] on input "How is their spoken and written English?" at bounding box center [594, 539] width 833 height 36
paste input "The second language."
type input "The second language."
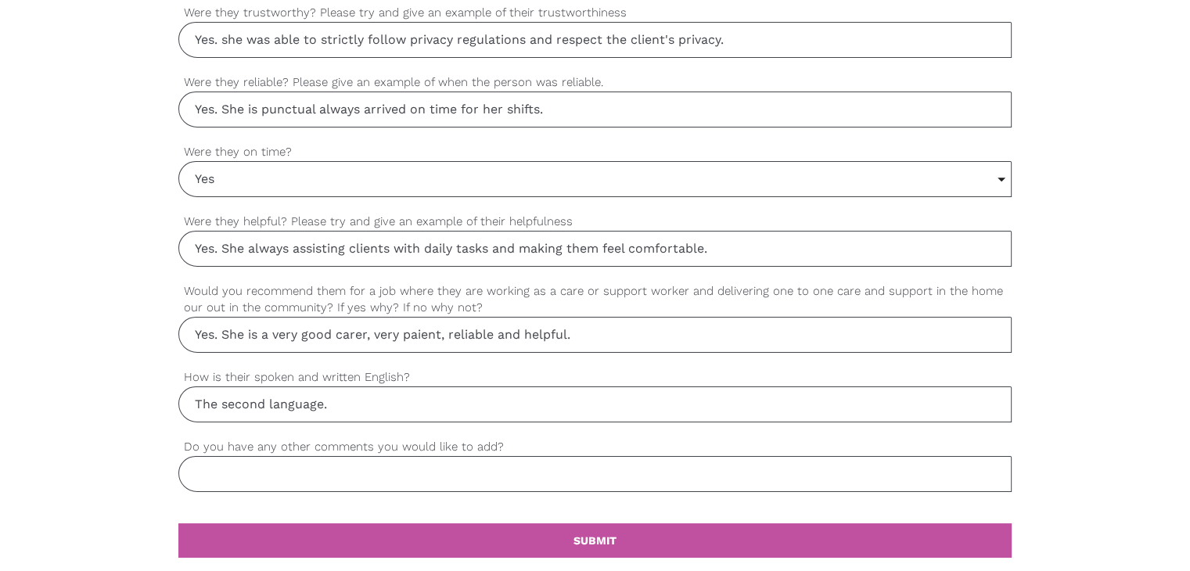
scroll to position [1330, 0]
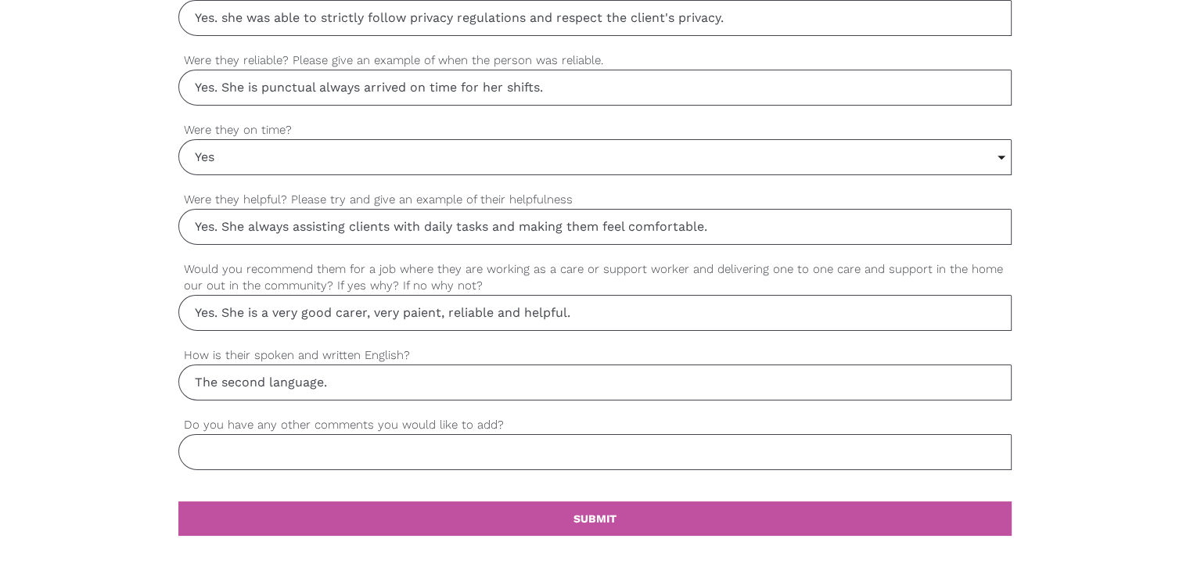
drag, startPoint x: 285, startPoint y: 443, endPoint x: 282, endPoint y: 454, distance: 11.6
click at [285, 448] on input "Do you have any other comments you would like to add?" at bounding box center [594, 452] width 833 height 36
paste input "She is a very responsible person, very patient, and caring towards the people s…"
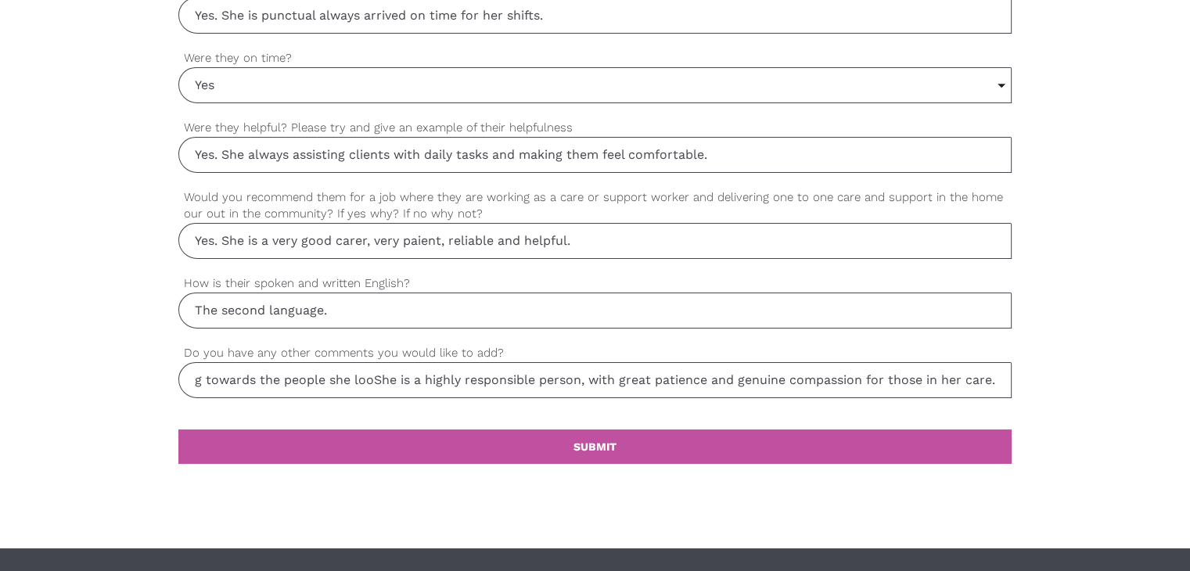
scroll to position [1669, 0]
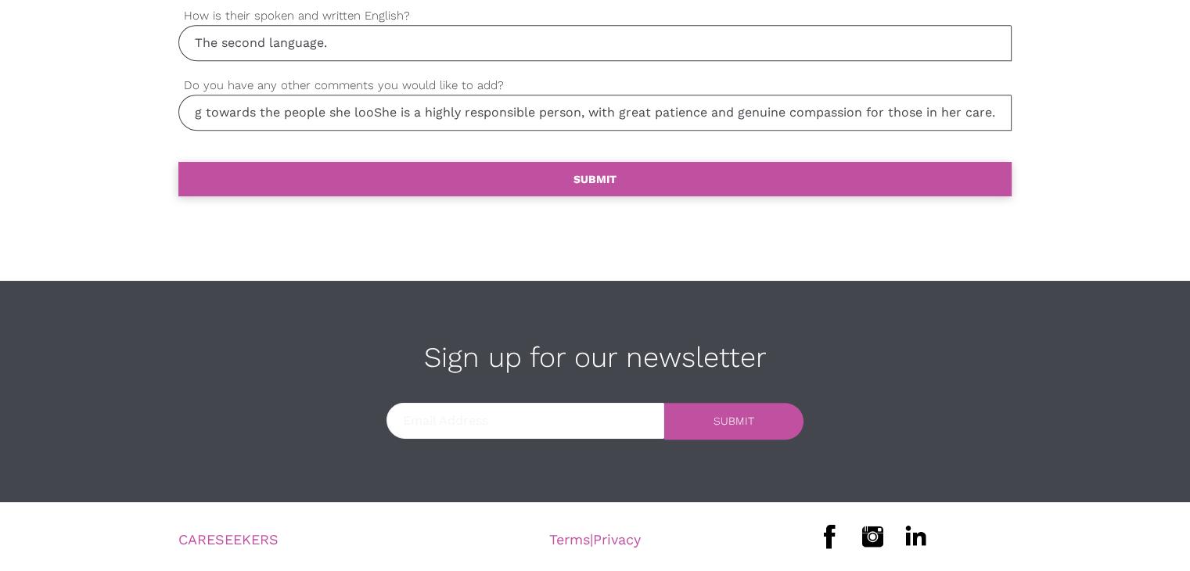
type input "She is a very responsible person, very patient, and caring towards the people s…"
click at [559, 176] on link "settings SUBMIT" at bounding box center [594, 179] width 833 height 34
